Goal: Transaction & Acquisition: Download file/media

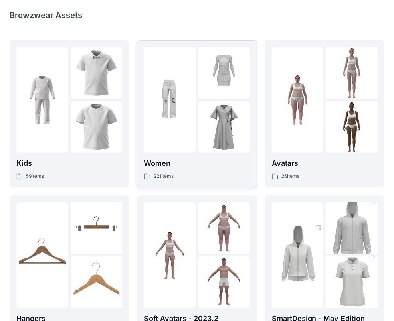
click at [182, 166] on p "Women" at bounding box center [197, 163] width 106 height 11
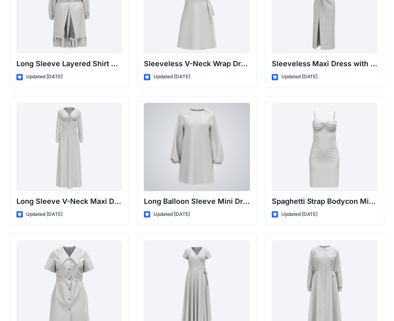
scroll to position [1329, 0]
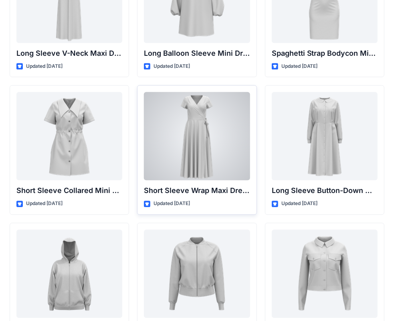
click at [220, 168] on div at bounding box center [197, 136] width 106 height 88
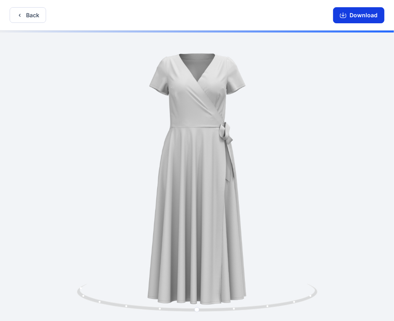
click at [353, 17] on button "Download" at bounding box center [358, 15] width 51 height 16
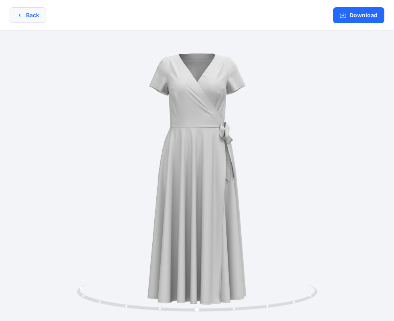
click at [22, 14] on button "Back" at bounding box center [28, 15] width 37 height 16
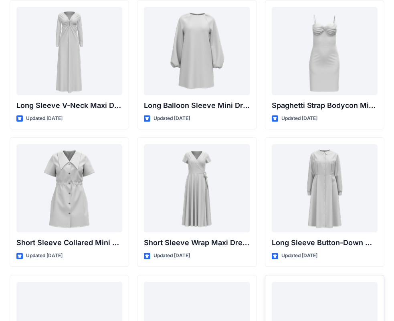
scroll to position [1396, 0]
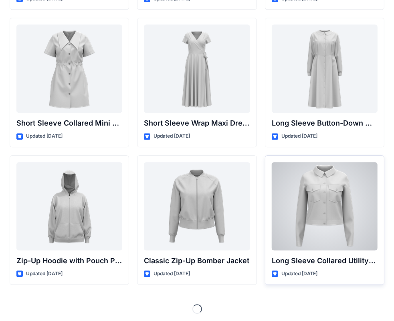
click at [329, 184] on div at bounding box center [325, 206] width 106 height 88
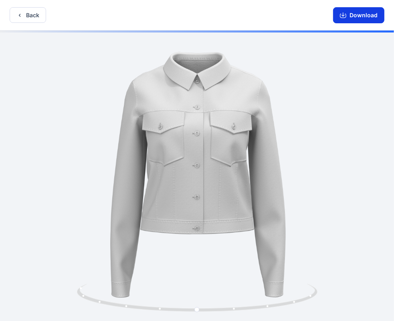
click at [354, 18] on button "Download" at bounding box center [358, 15] width 51 height 16
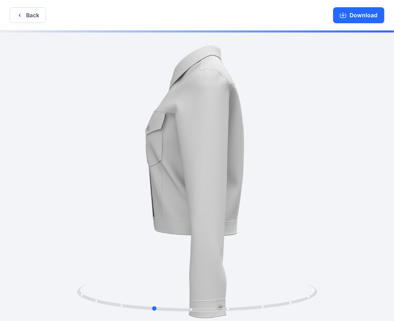
drag, startPoint x: 317, startPoint y: 176, endPoint x: 294, endPoint y: 165, distance: 25.1
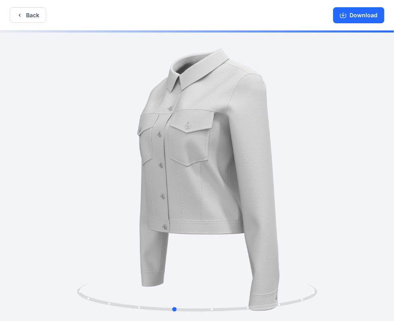
drag, startPoint x: 303, startPoint y: 164, endPoint x: 343, endPoint y: 154, distance: 40.5
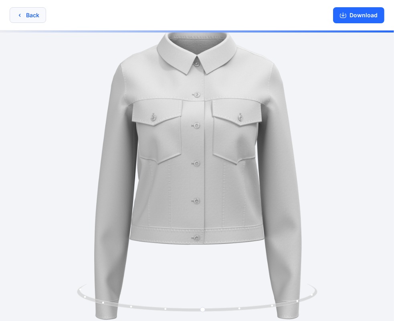
click at [19, 13] on icon "button" at bounding box center [19, 15] width 6 height 6
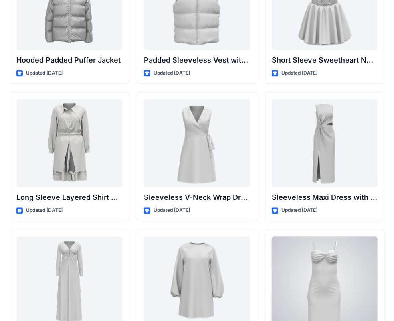
scroll to position [1035, 0]
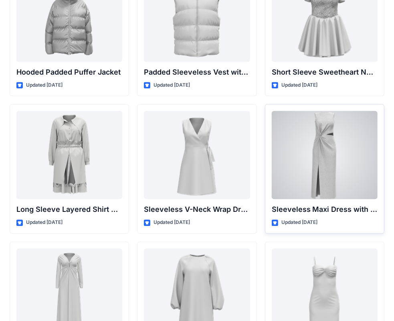
click at [327, 140] on div at bounding box center [325, 155] width 106 height 88
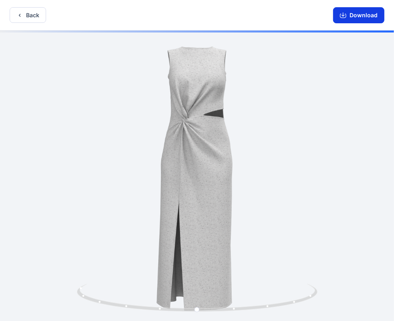
click at [358, 13] on button "Download" at bounding box center [358, 15] width 51 height 16
